Goal: Information Seeking & Learning: Understand process/instructions

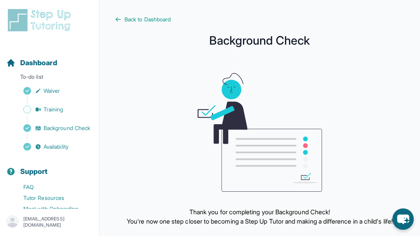
scroll to position [5, 0]
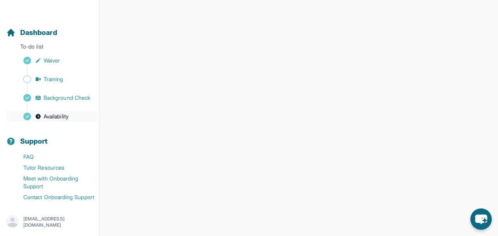
scroll to position [40, 0]
click at [34, 152] on link "FAQ" at bounding box center [52, 157] width 93 height 11
click at [64, 173] on link "Meet with Onboarding Support" at bounding box center [52, 182] width 93 height 19
click at [66, 194] on link "Contact Onboarding Support" at bounding box center [52, 197] width 93 height 11
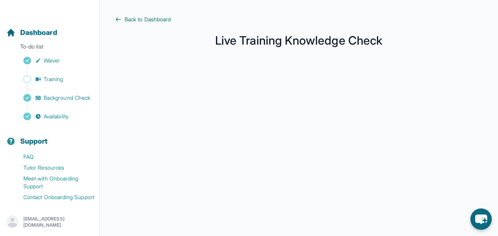
click at [142, 18] on span "Back to Dashboard" at bounding box center [147, 20] width 46 height 8
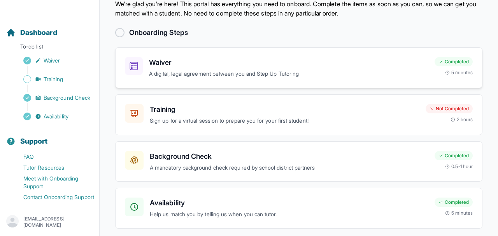
scroll to position [34, 0]
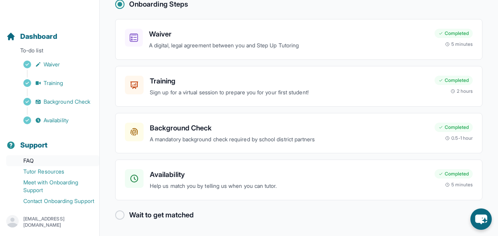
scroll to position [40, 0]
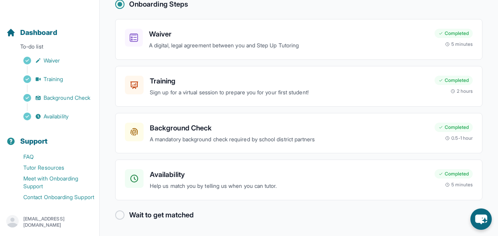
click at [163, 217] on h2 "Wait to get matched" at bounding box center [161, 215] width 65 height 11
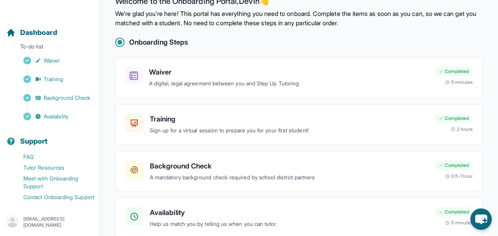
scroll to position [0, 0]
